Goal: Obtain resource: Download file/media

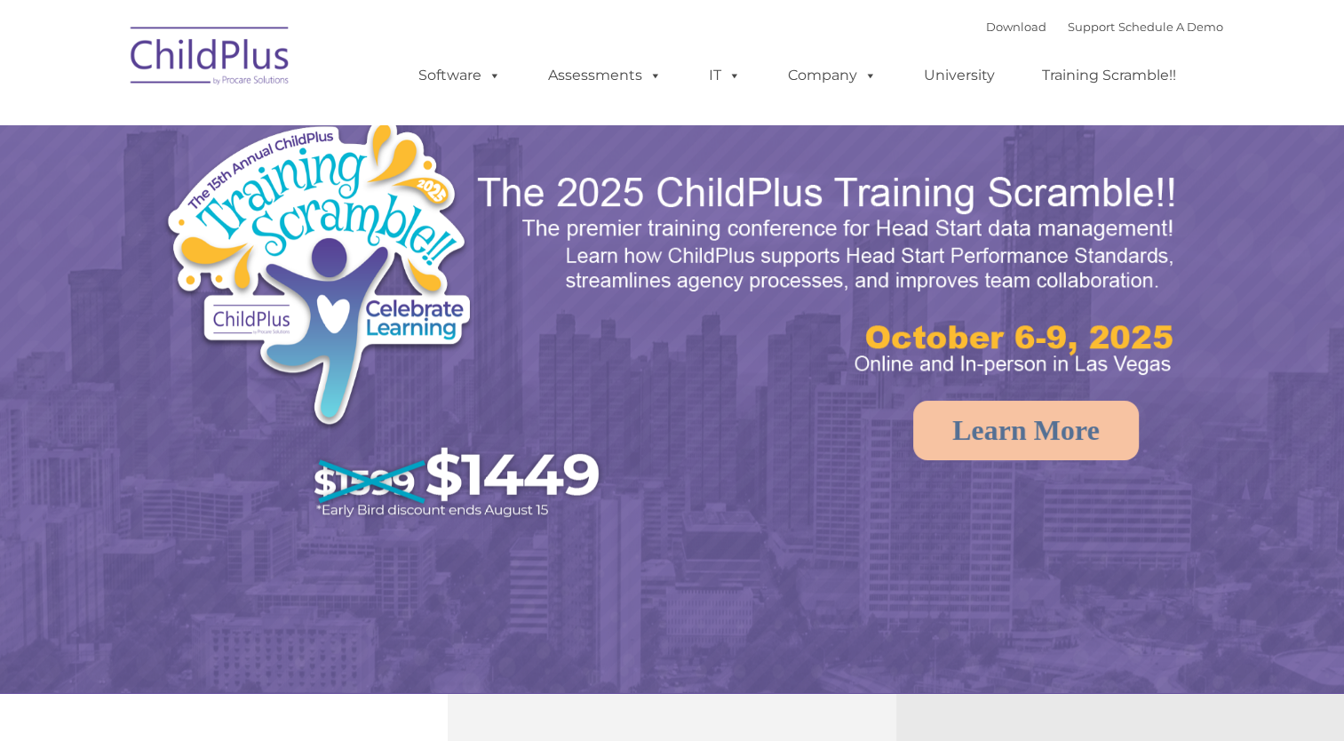
select select "MEDIUM"
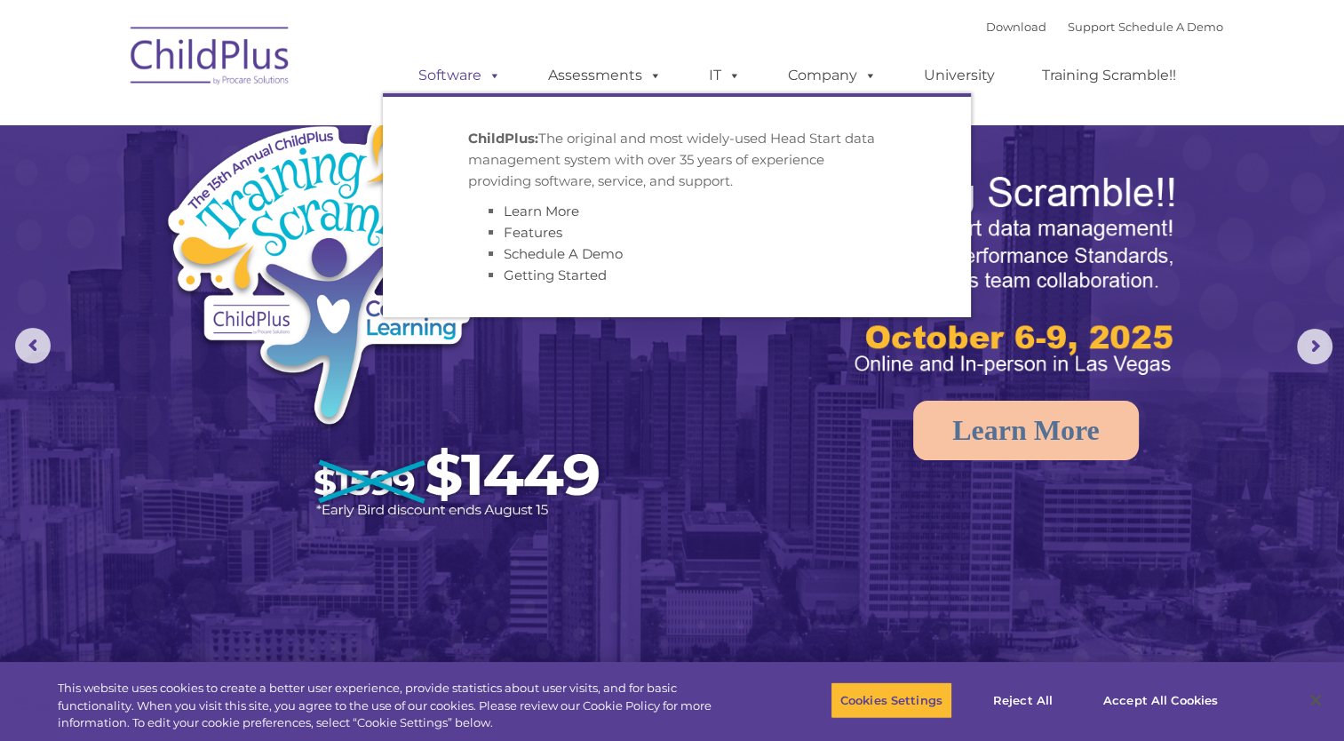
click at [469, 79] on link "Software" at bounding box center [460, 76] width 118 height 36
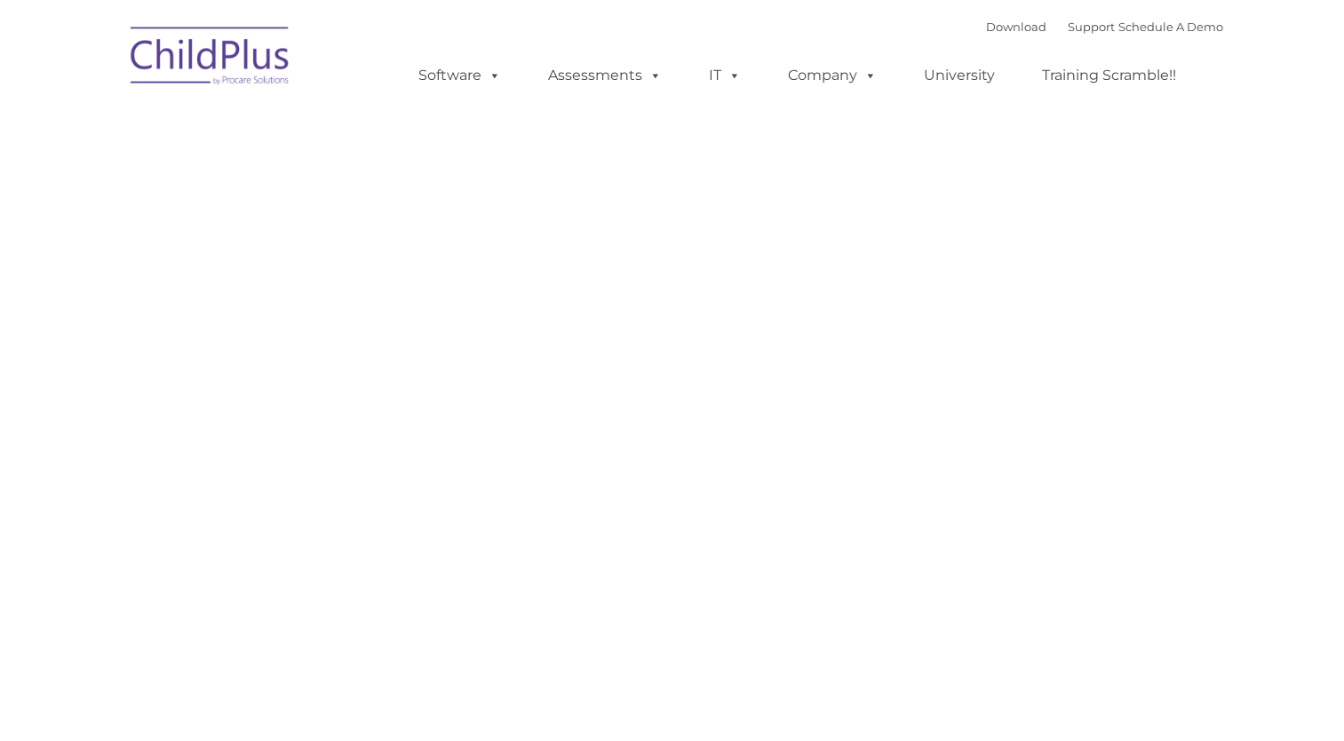
type input ""
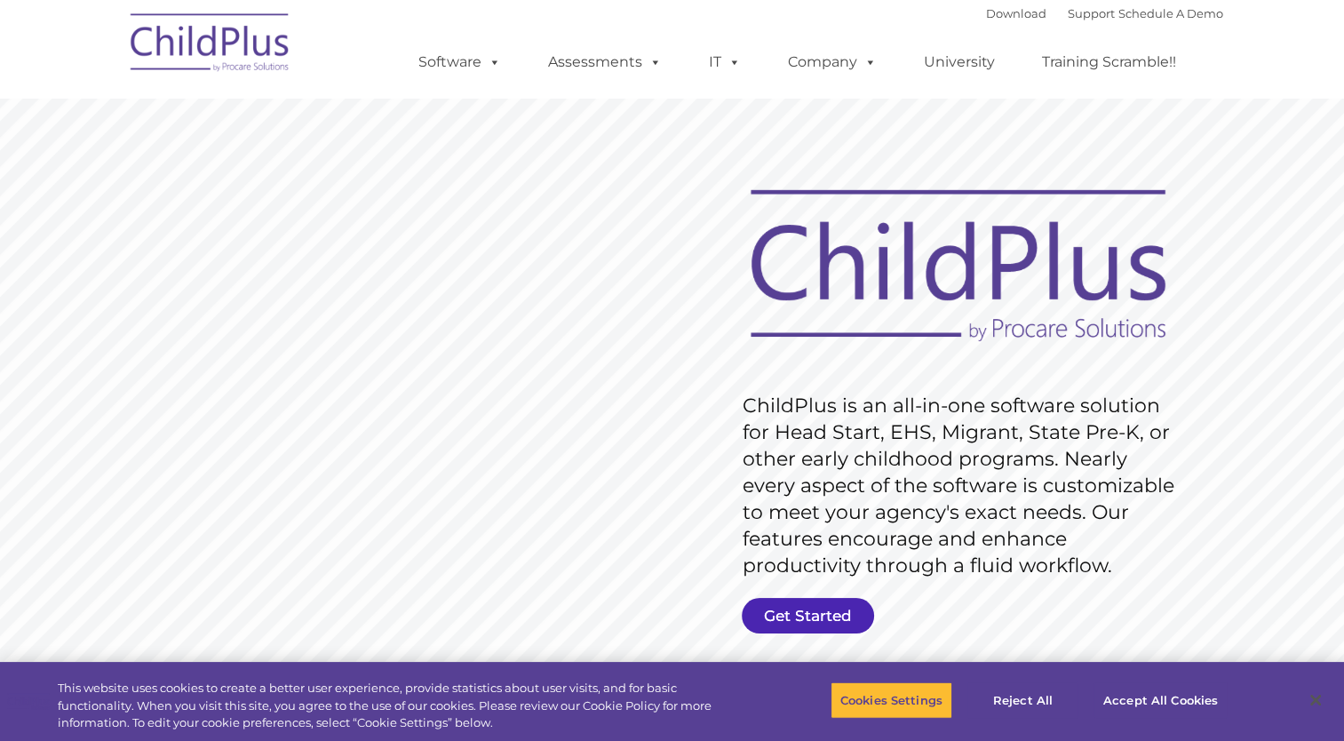
click at [800, 624] on link "Get Started" at bounding box center [808, 616] width 132 height 36
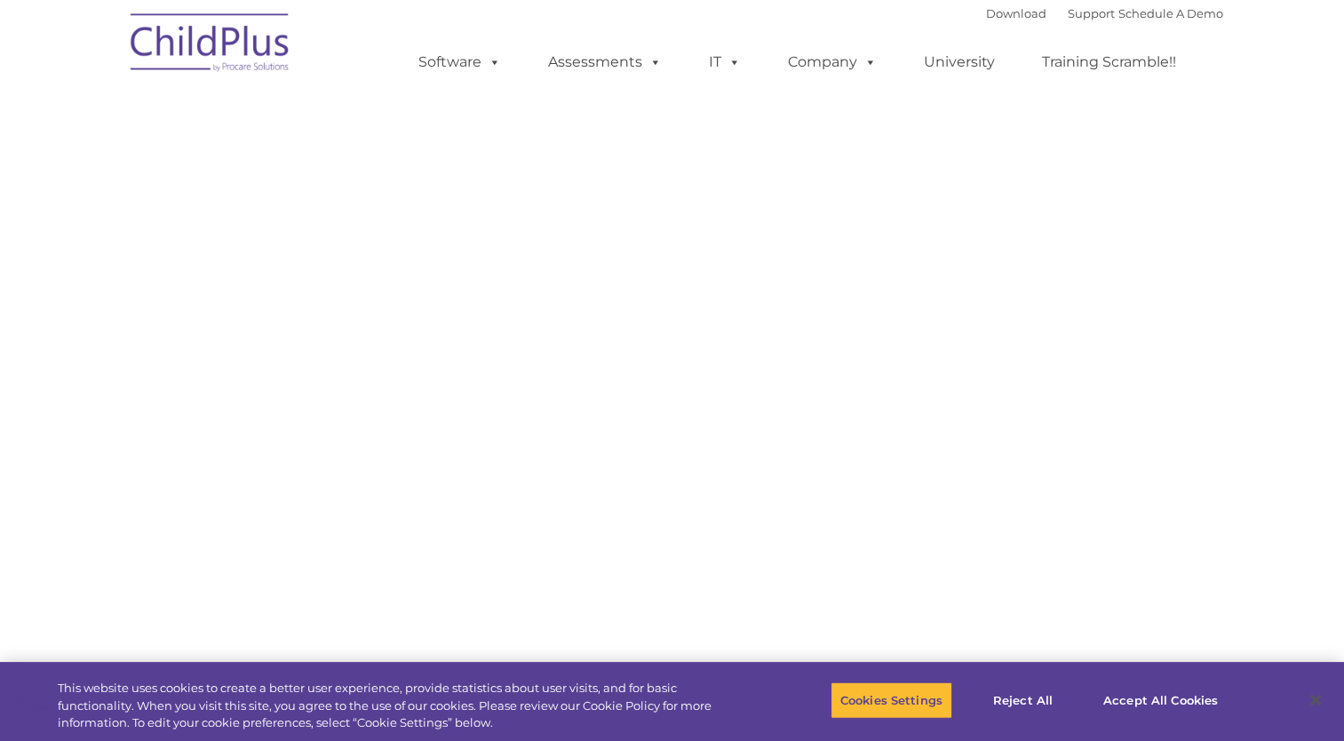
select select "MEDIUM"
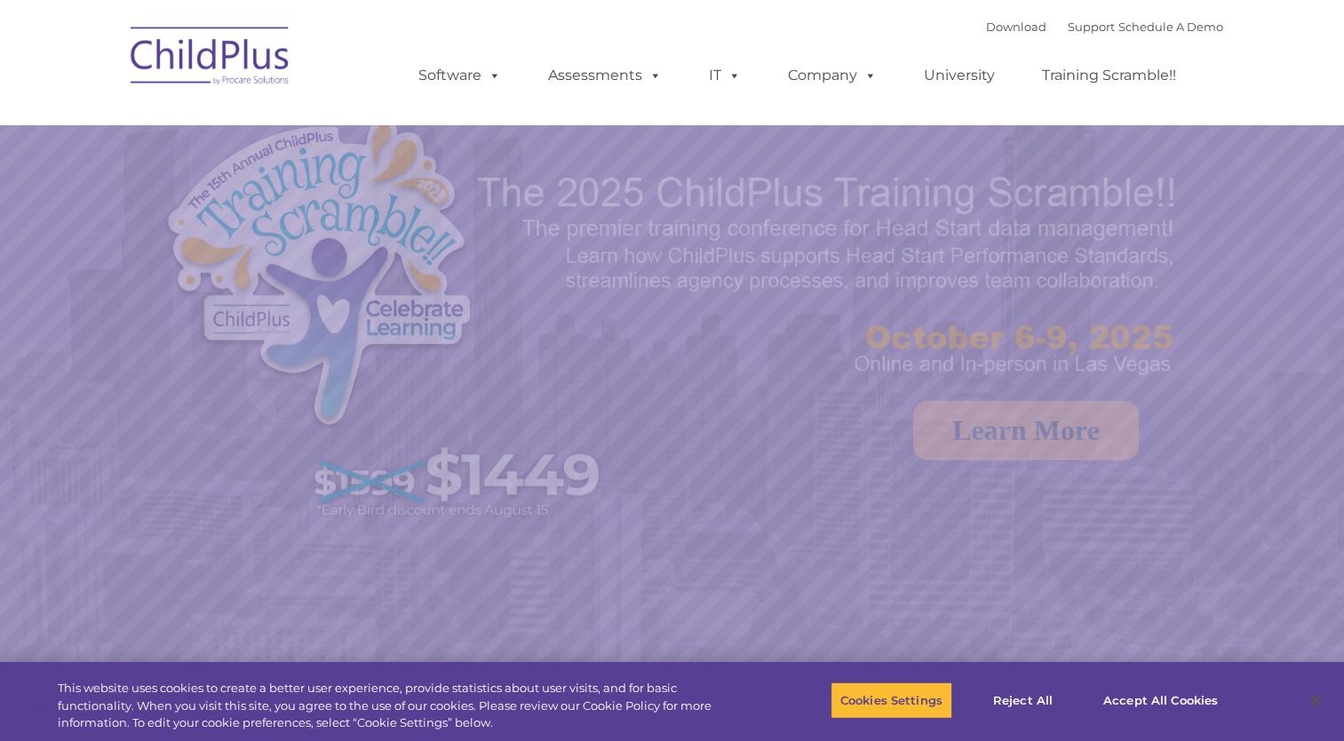
select select "MEDIUM"
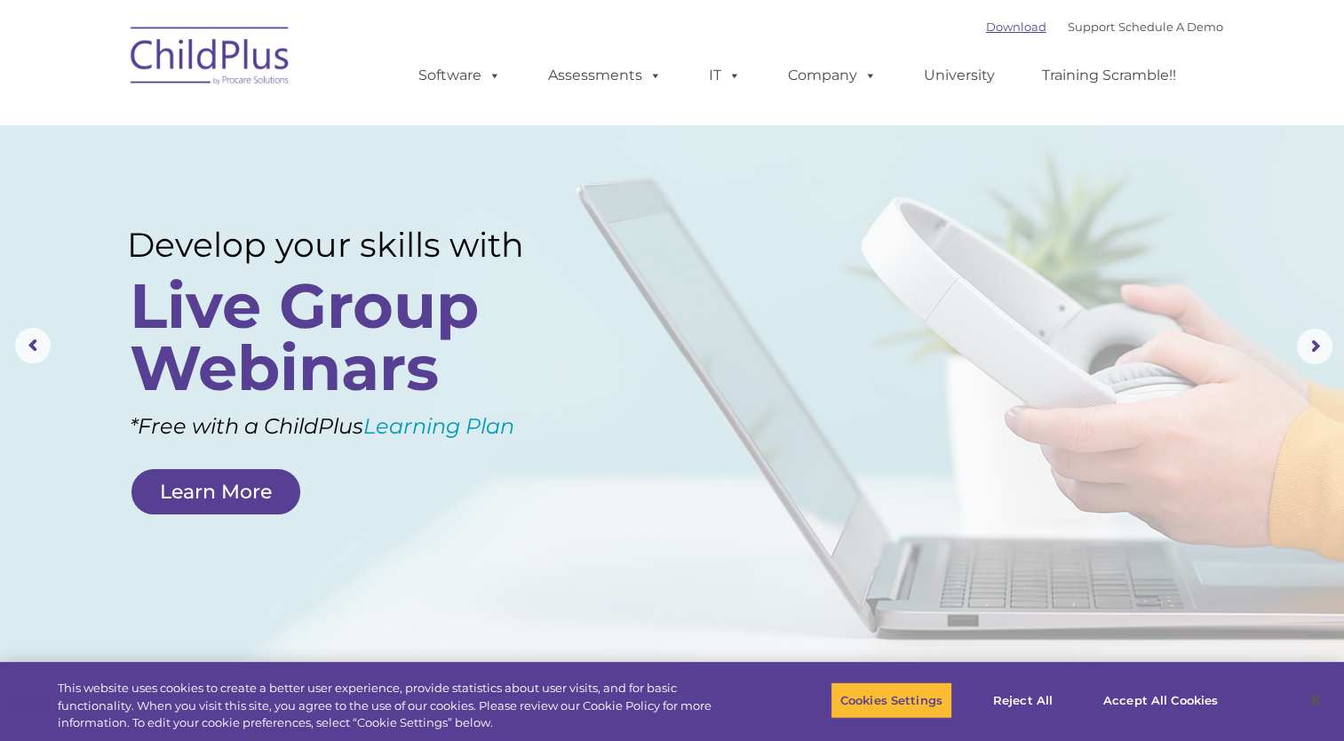
click at [998, 22] on link "Download" at bounding box center [1016, 27] width 60 height 14
